Goal: Check status: Check status

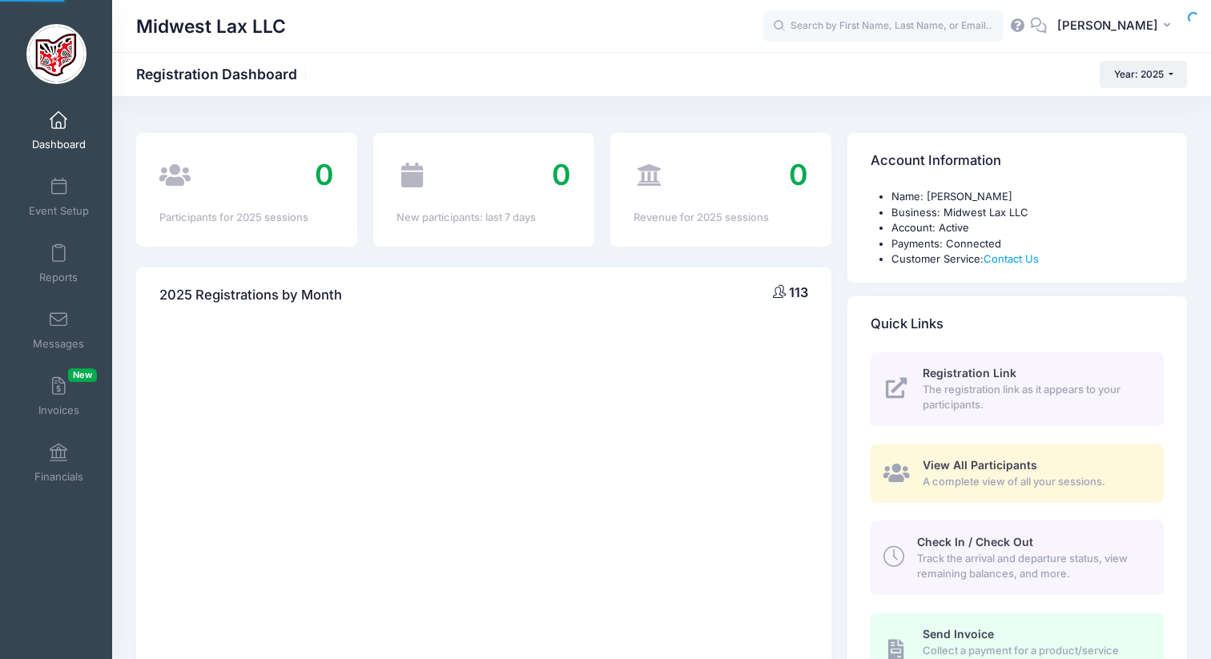
select select
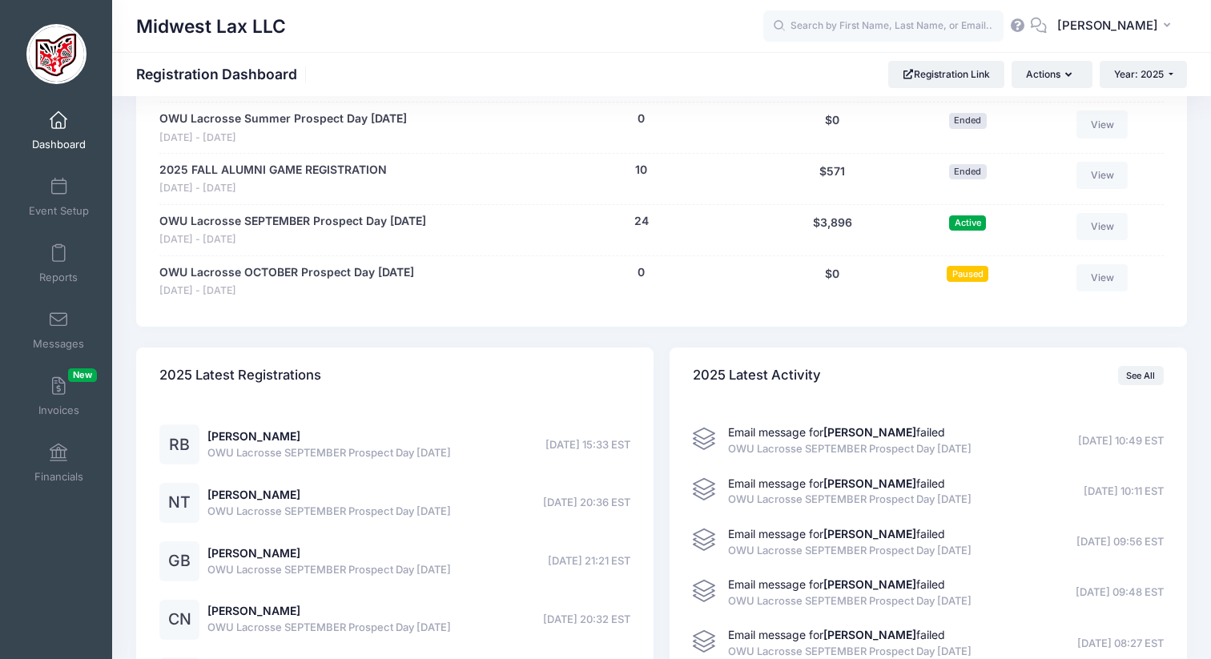
scroll to position [1229, 0]
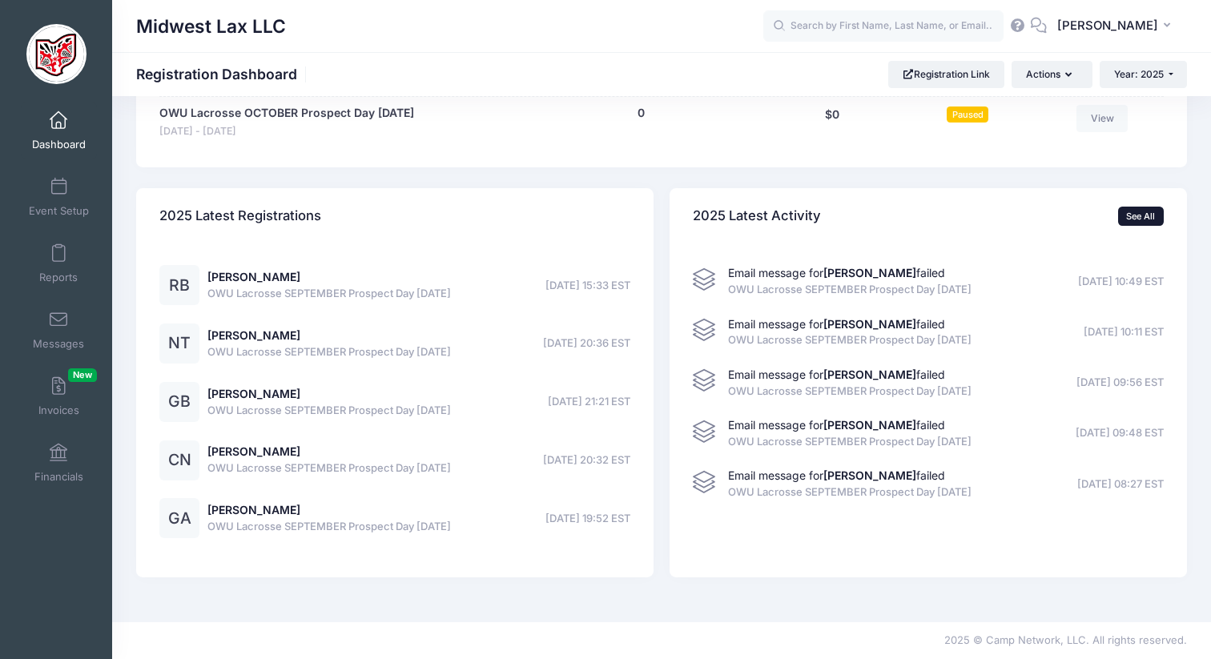
click at [1141, 208] on link "See All" at bounding box center [1141, 216] width 46 height 19
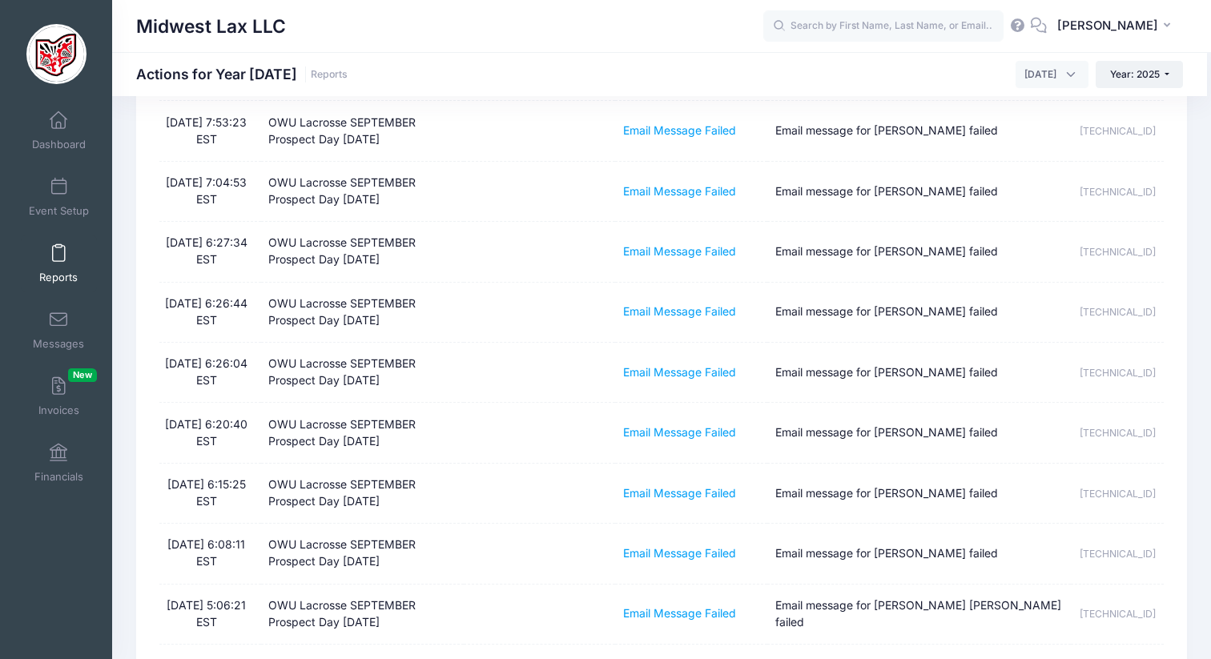
scroll to position [371, 0]
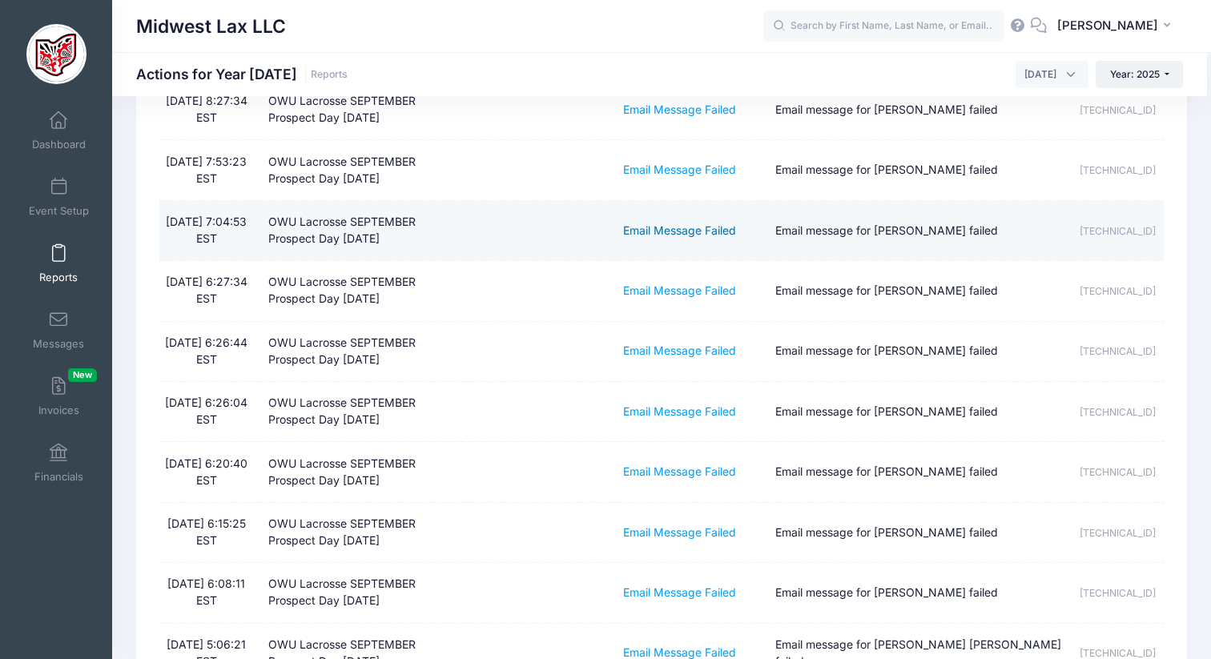
click at [636, 227] on link "Email Message Failed" at bounding box center [679, 230] width 113 height 14
